Goal: Task Accomplishment & Management: Manage account settings

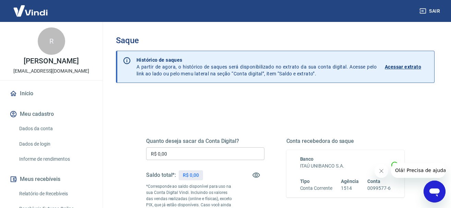
click at [381, 171] on icon "Fechar mensagem da empresa" at bounding box center [380, 170] width 5 height 5
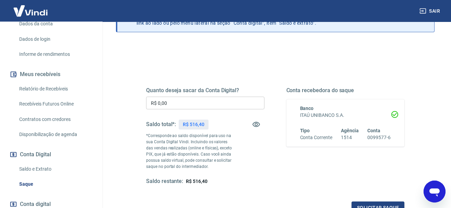
scroll to position [105, 0]
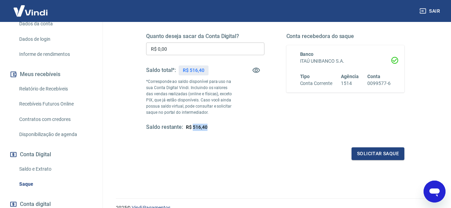
drag, startPoint x: 207, startPoint y: 126, endPoint x: 194, endPoint y: 126, distance: 13.4
click at [194, 126] on span "R$ 516,40" at bounding box center [197, 126] width 22 height 5
copy span "516,40"
click at [214, 142] on div "Quanto deseja sacar da Conta Digital? R$ 0,00 ​ Saldo total*: R$ 516,40 *Corres…" at bounding box center [275, 88] width 258 height 144
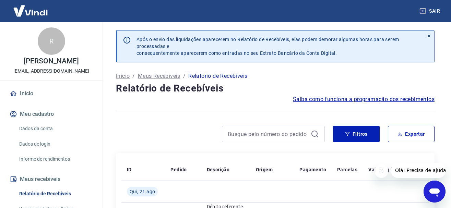
click at [427, 34] on icon at bounding box center [428, 36] width 5 height 5
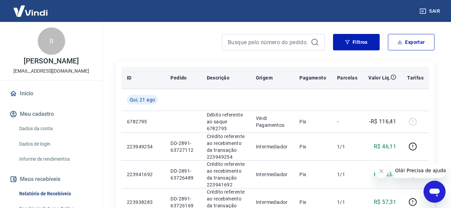
scroll to position [105, 0]
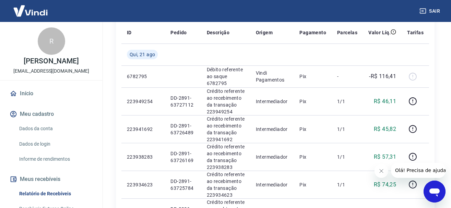
click at [384, 172] on button "Fechar mensagem da empresa" at bounding box center [381, 171] width 14 height 14
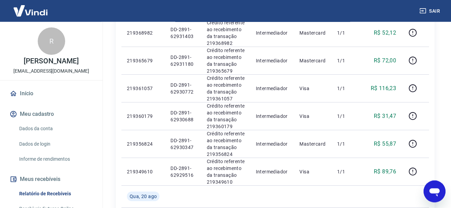
scroll to position [454, 0]
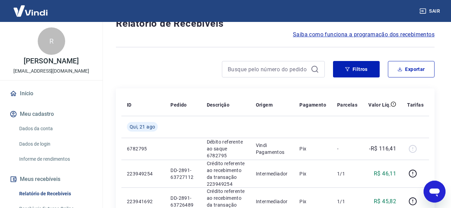
scroll to position [0, 0]
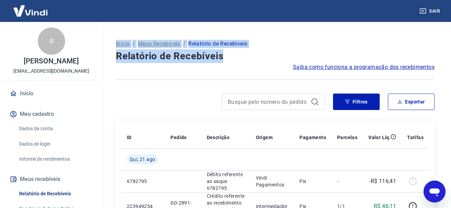
drag, startPoint x: 226, startPoint y: 57, endPoint x: 113, endPoint y: 44, distance: 113.8
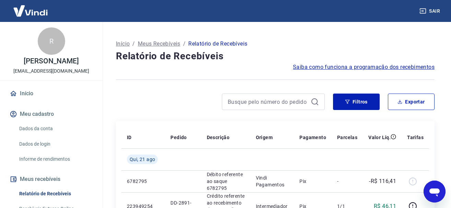
click at [257, 77] on div at bounding box center [275, 79] width 318 height 17
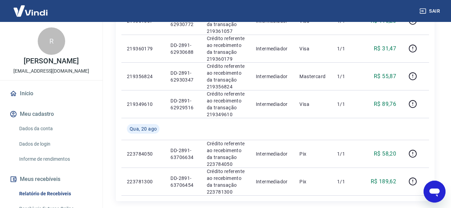
scroll to position [559, 0]
